Goal: Entertainment & Leisure: Consume media (video, audio)

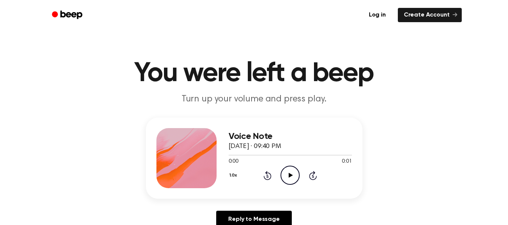
click at [296, 176] on icon "Play Audio" at bounding box center [289, 175] width 19 height 19
click at [294, 173] on icon "Play Audio" at bounding box center [289, 175] width 19 height 19
click at [289, 170] on icon "Play Audio" at bounding box center [289, 175] width 19 height 19
click at [293, 168] on icon "Play Audio" at bounding box center [289, 175] width 19 height 19
click at [293, 168] on icon "Pause Audio" at bounding box center [289, 175] width 19 height 19
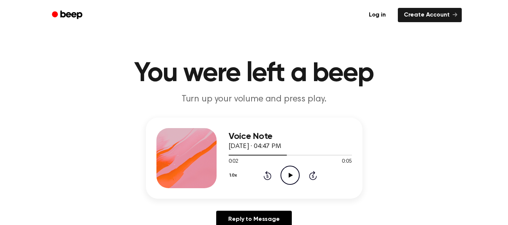
click at [266, 177] on icon "Rewind 5 seconds" at bounding box center [267, 176] width 8 height 10
click at [291, 174] on icon at bounding box center [291, 175] width 4 height 5
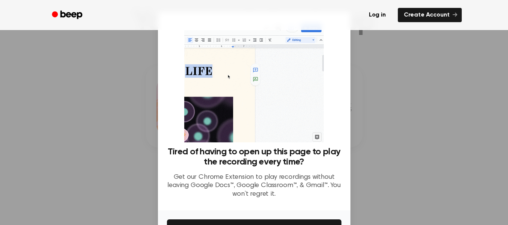
scroll to position [46, 0]
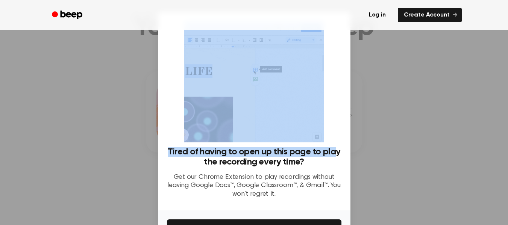
drag, startPoint x: 334, startPoint y: 144, endPoint x: 315, endPoint y: 92, distance: 55.2
click at [315, 92] on div "Tired of having to open up this page to play the recording every time? Get our …" at bounding box center [254, 112] width 174 height 183
click at [315, 92] on img at bounding box center [253, 81] width 139 height 121
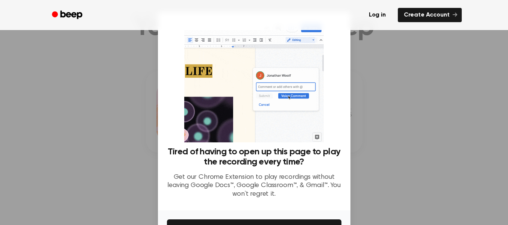
click at [194, 160] on h3 "Tired of having to open up this page to play the recording every time?" at bounding box center [254, 157] width 174 height 20
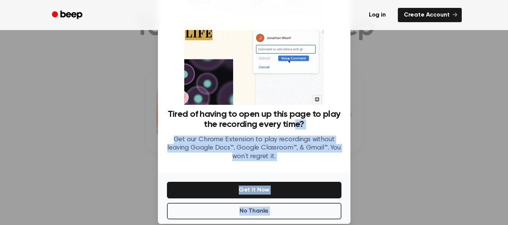
scroll to position [49, 0]
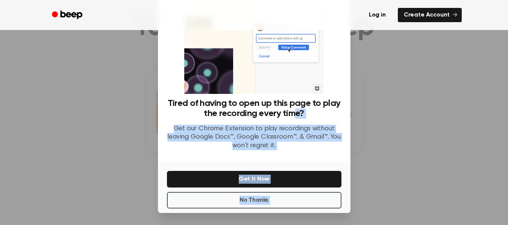
drag, startPoint x: 293, startPoint y: 160, endPoint x: 257, endPoint y: 243, distance: 90.3
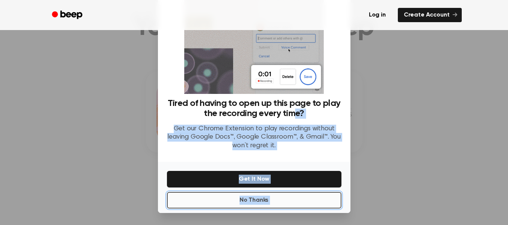
click at [290, 200] on button "No Thanks" at bounding box center [254, 200] width 174 height 17
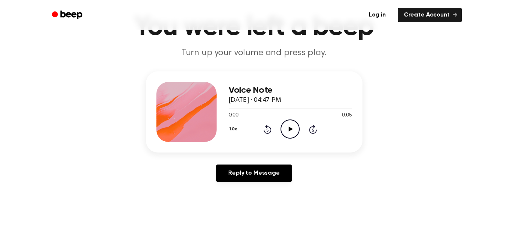
click at [288, 123] on icon "Play Audio" at bounding box center [289, 129] width 19 height 19
click at [290, 134] on icon "Pause Audio" at bounding box center [289, 129] width 19 height 19
click at [290, 134] on icon "Play Audio" at bounding box center [289, 129] width 19 height 19
click at [290, 134] on icon "Pause Audio" at bounding box center [289, 129] width 19 height 19
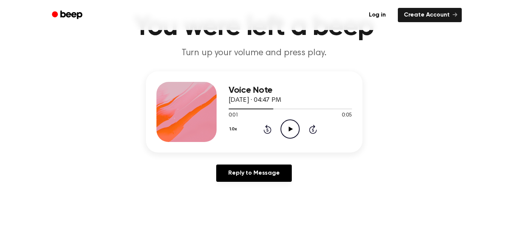
click at [264, 130] on icon at bounding box center [268, 129] width 8 height 9
click at [293, 126] on icon "Play Audio" at bounding box center [289, 129] width 19 height 19
click at [293, 126] on icon "Pause Audio" at bounding box center [289, 129] width 19 height 19
click at [293, 126] on icon "Play Audio" at bounding box center [289, 129] width 19 height 19
click at [264, 130] on icon at bounding box center [268, 129] width 8 height 9
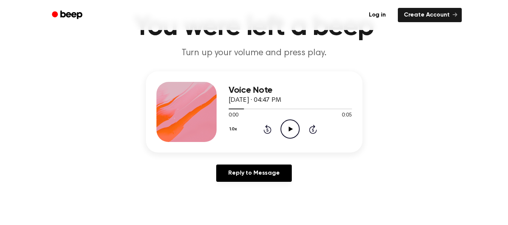
click at [264, 130] on icon at bounding box center [268, 129] width 8 height 9
click at [288, 126] on icon "Play Audio" at bounding box center [289, 129] width 19 height 19
drag, startPoint x: 289, startPoint y: 122, endPoint x: 290, endPoint y: 126, distance: 3.8
click at [290, 126] on icon "Play Audio" at bounding box center [289, 129] width 19 height 19
click at [288, 126] on icon "Play Audio" at bounding box center [289, 129] width 19 height 19
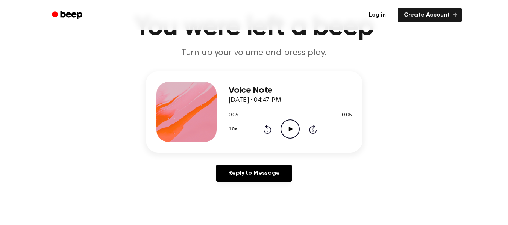
click at [321, 206] on main "You were left a beep Turn up your volume and press play. Voice Note [DATE] · 04…" at bounding box center [254, 186] width 508 height 464
click at [359, 182] on div "Reply to Message" at bounding box center [254, 176] width 217 height 23
click at [280, 131] on div "1.0x Rewind 5 seconds Play Audio Skip 5 seconds" at bounding box center [290, 129] width 123 height 19
click at [286, 132] on icon "Play Audio" at bounding box center [289, 129] width 19 height 19
drag, startPoint x: 286, startPoint y: 132, endPoint x: 147, endPoint y: 154, distance: 141.2
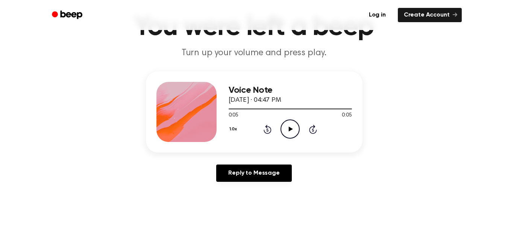
click at [147, 154] on div "Voice Note [DATE] · 04:47 PM 0:05 0:05 Your browser does not support the [objec…" at bounding box center [254, 129] width 490 height 117
click at [344, 149] on div "Voice Note [DATE] · 04:47 PM 0:05 0:05 Your browser does not support the [objec…" at bounding box center [254, 111] width 217 height 81
click at [293, 127] on icon "Play Audio" at bounding box center [289, 129] width 19 height 19
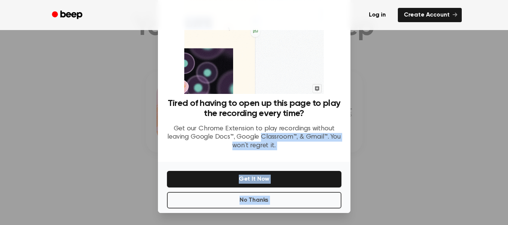
drag, startPoint x: 258, startPoint y: 189, endPoint x: 247, endPoint y: 243, distance: 54.9
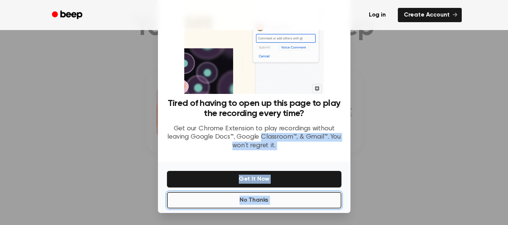
click at [285, 203] on button "No Thanks" at bounding box center [254, 200] width 174 height 17
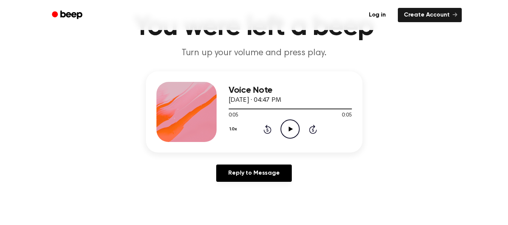
click at [289, 136] on icon "Play Audio" at bounding box center [289, 129] width 19 height 19
click at [322, 145] on div "Voice Note [DATE] · 04:47 PM 0:05 0:05 Your browser does not support the [objec…" at bounding box center [254, 111] width 217 height 81
click at [283, 124] on icon "Play Audio" at bounding box center [289, 129] width 19 height 19
click at [267, 128] on icon at bounding box center [268, 129] width 8 height 9
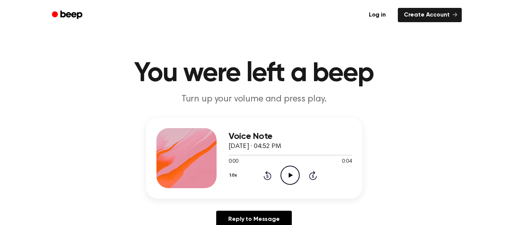
click at [291, 166] on circle at bounding box center [290, 175] width 18 height 18
drag, startPoint x: 291, startPoint y: 166, endPoint x: 258, endPoint y: 162, distance: 33.3
click at [258, 162] on div "0:04 0:04" at bounding box center [290, 162] width 123 height 8
click at [321, 182] on div "1.0x Rewind 5 seconds Play Audio Skip 5 seconds" at bounding box center [290, 175] width 123 height 19
click at [294, 183] on icon "Play Audio" at bounding box center [289, 175] width 19 height 19
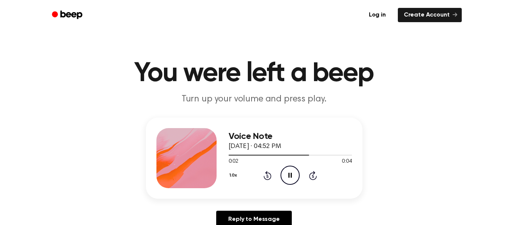
click at [294, 183] on icon "Pause Audio" at bounding box center [289, 175] width 19 height 19
